Goal: Book appointment/travel/reservation

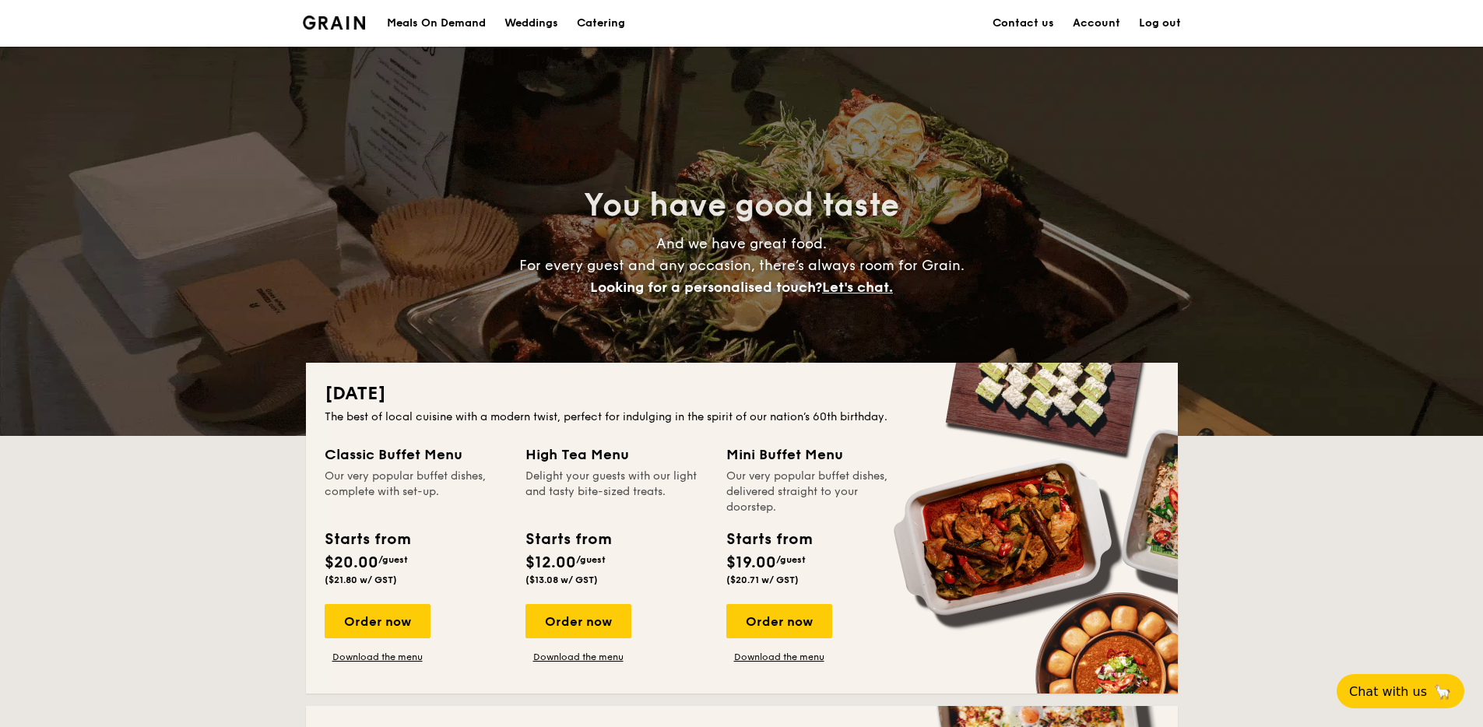
click at [440, 19] on div "Meals On Demand" at bounding box center [436, 23] width 99 height 47
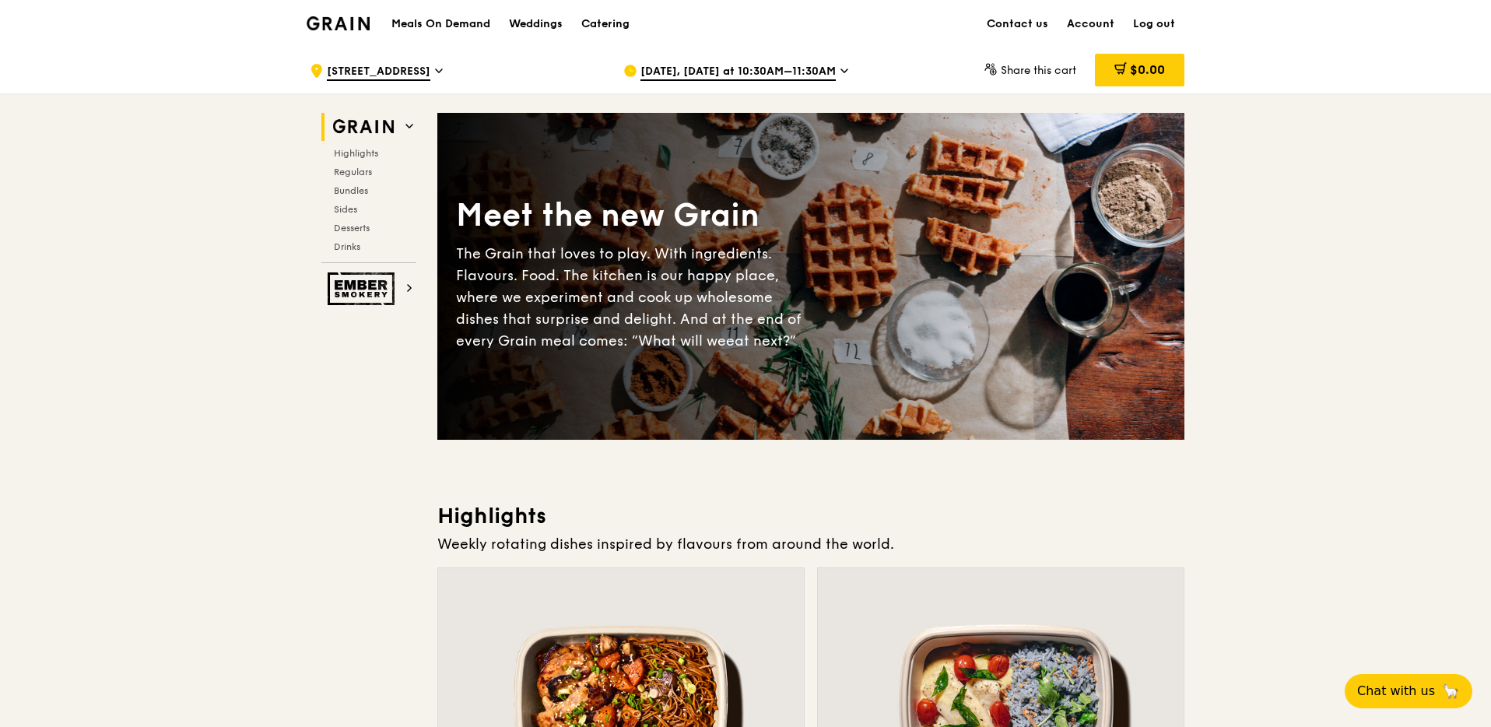
click at [685, 69] on span "[DATE], [DATE] at 10:30AM–11:30AM" at bounding box center [738, 72] width 195 height 17
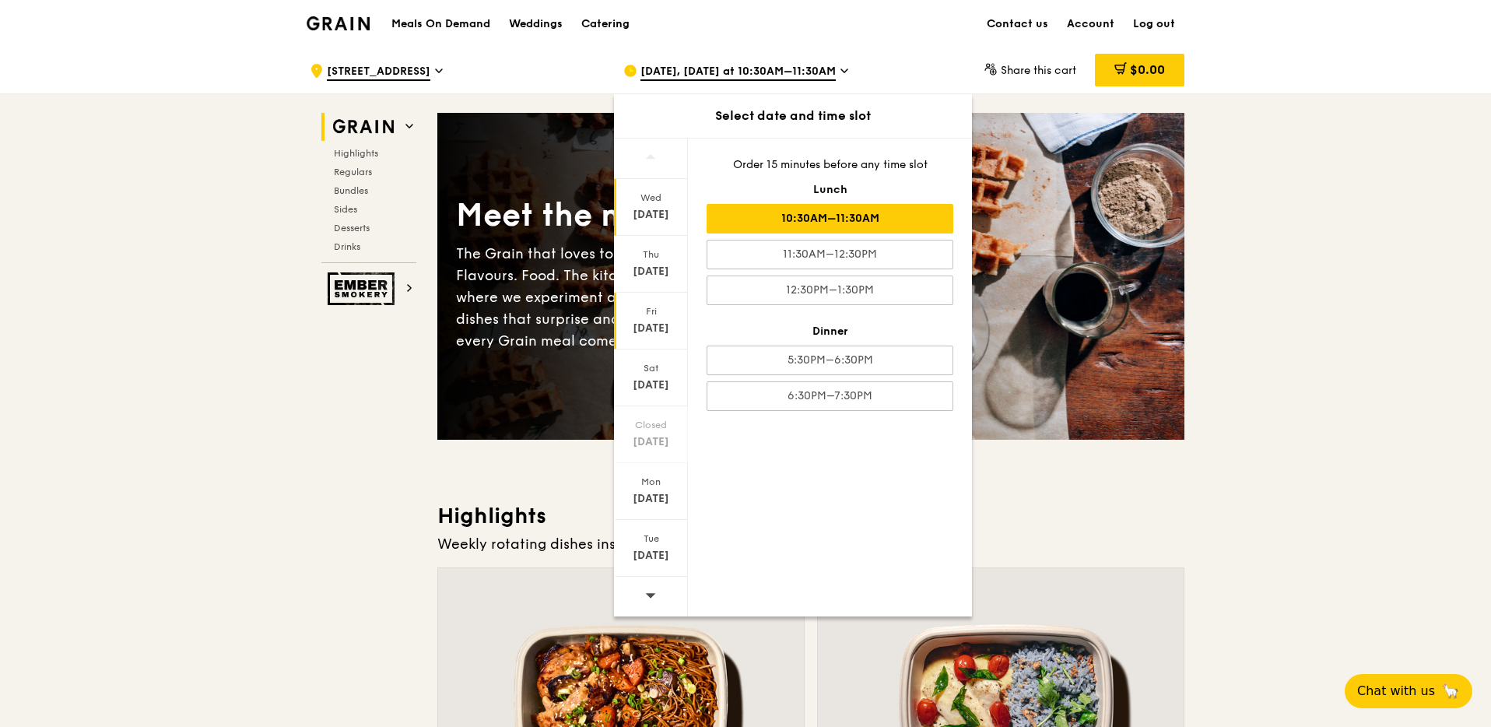
click at [659, 328] on div "[DATE]" at bounding box center [651, 329] width 69 height 16
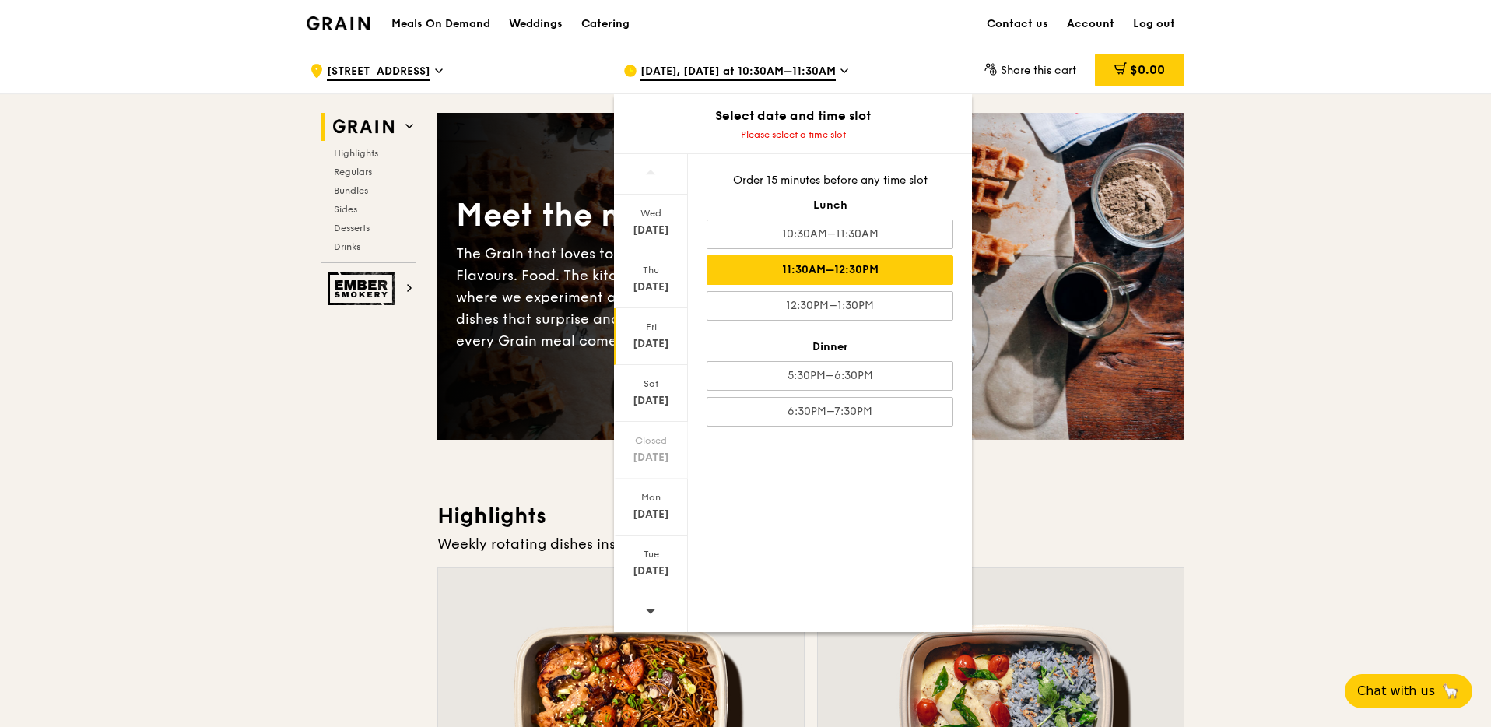
click at [810, 276] on div "11:30AM–12:30PM" at bounding box center [830, 270] width 247 height 30
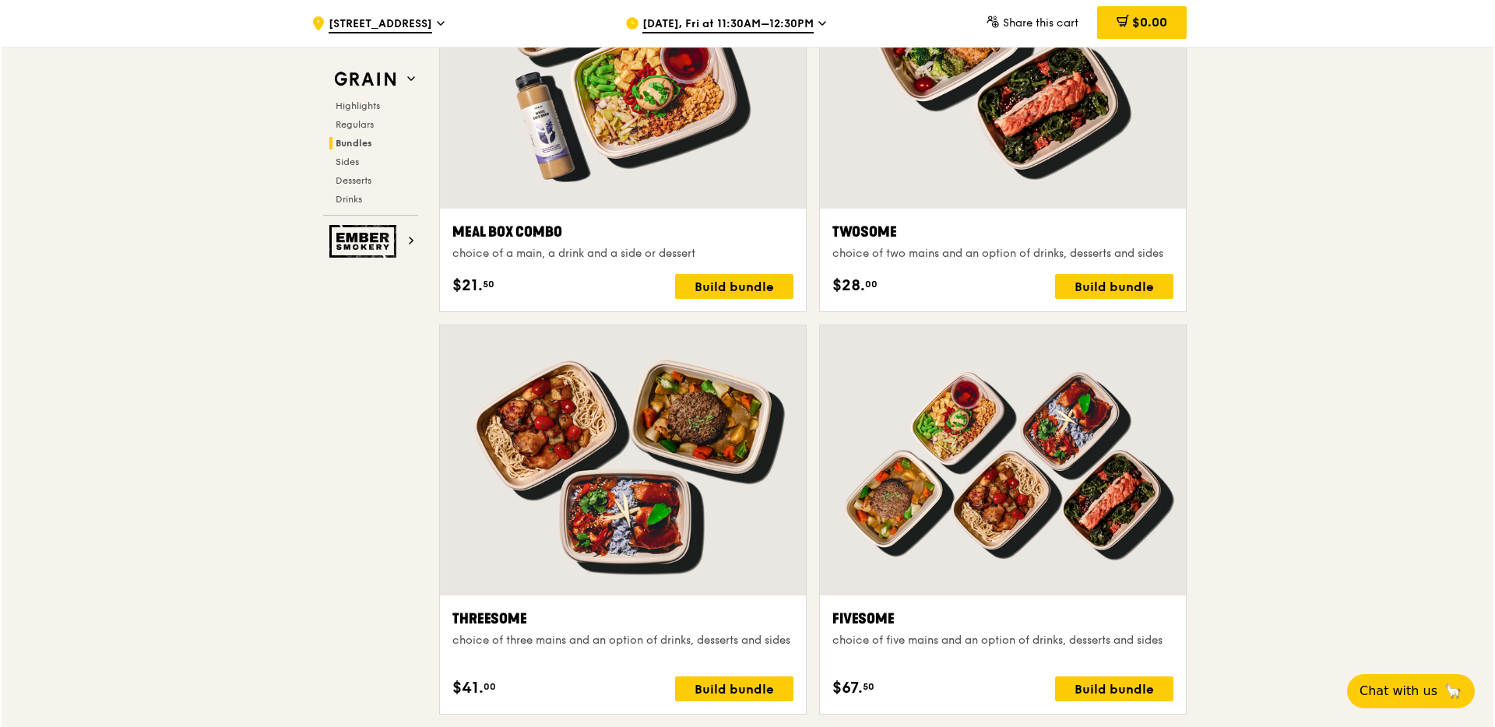
scroll to position [2507, 0]
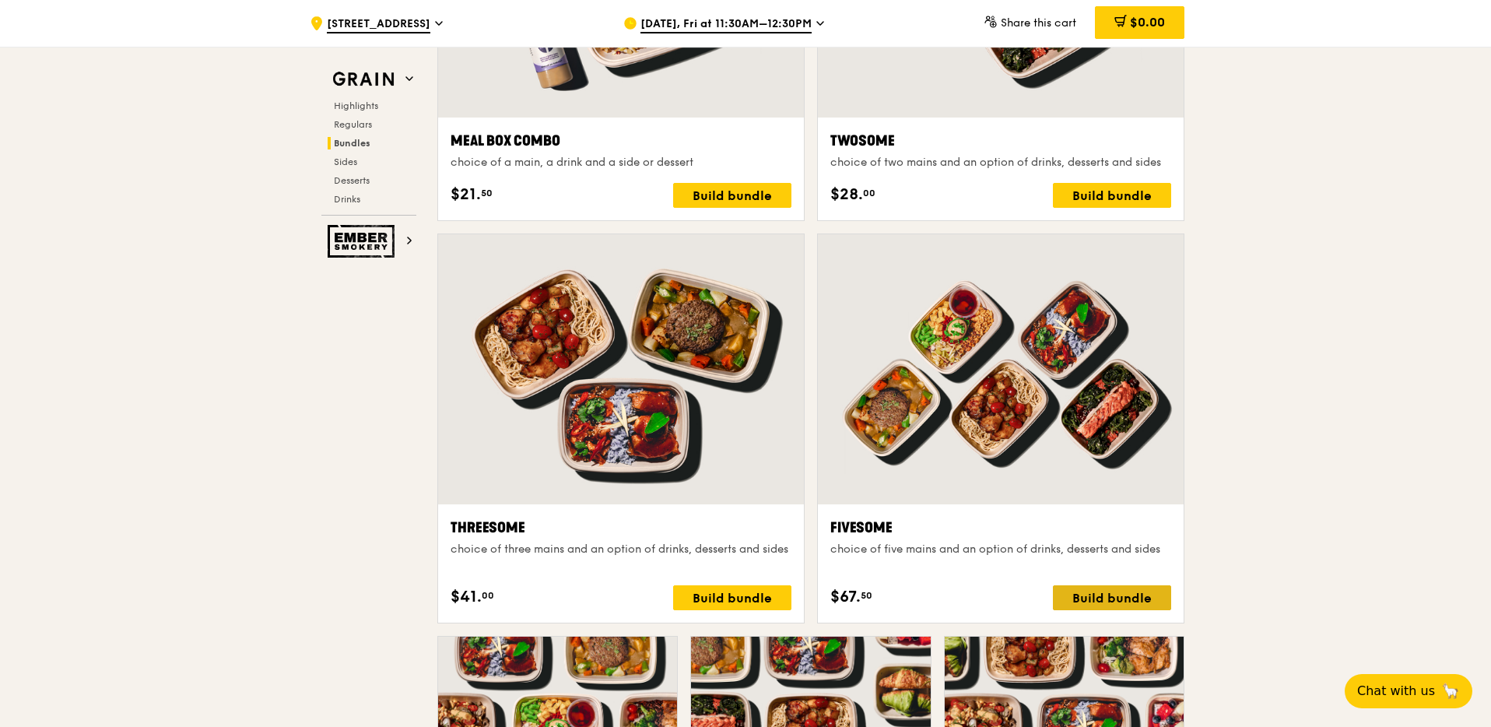
click at [1073, 597] on div "Build bundle" at bounding box center [1112, 597] width 118 height 25
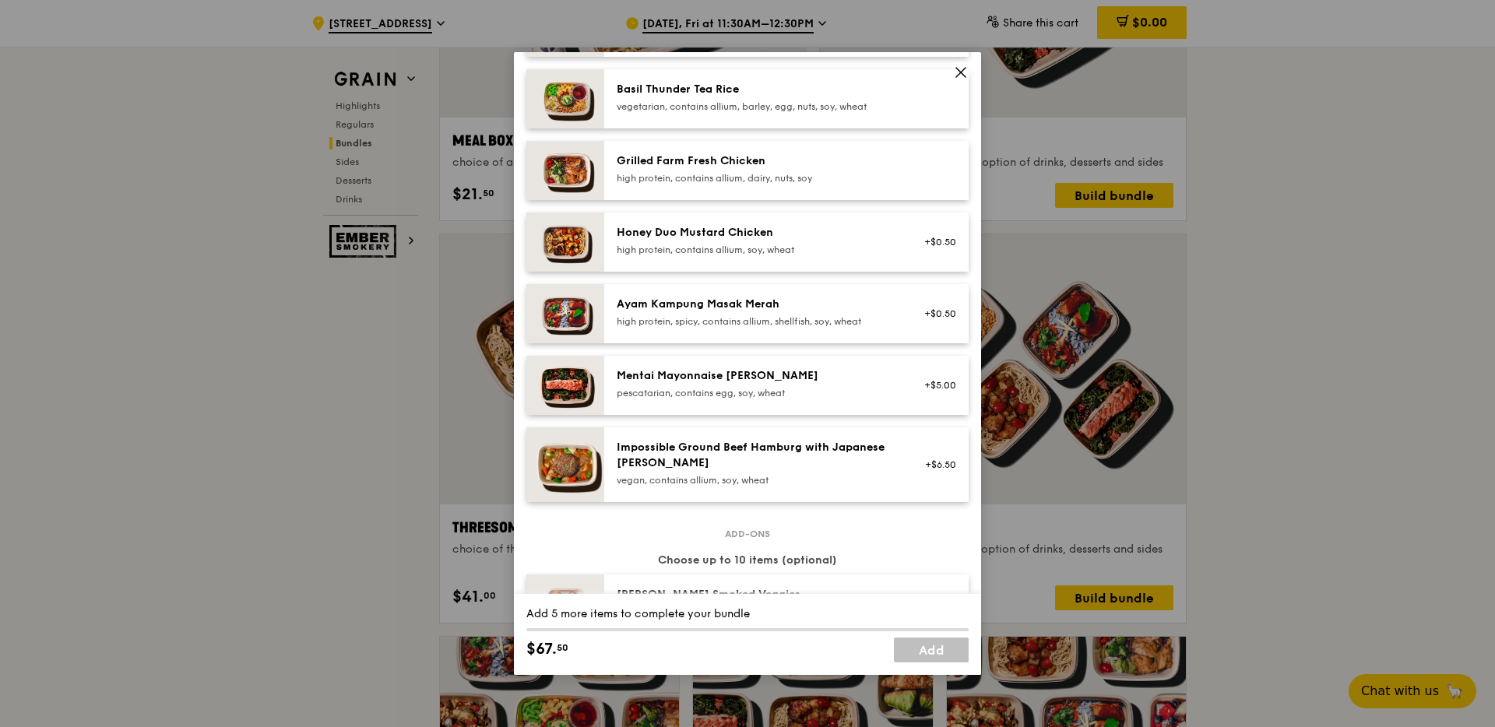
scroll to position [403, 0]
